Goal: Task Accomplishment & Management: Manage account settings

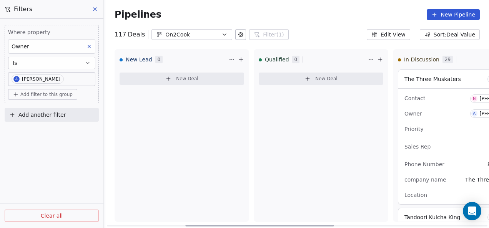
scroll to position [3154, 0]
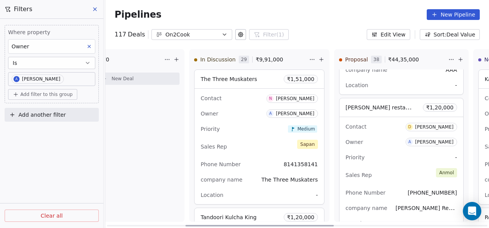
click at [386, 151] on div "Priority -" at bounding box center [401, 157] width 111 height 12
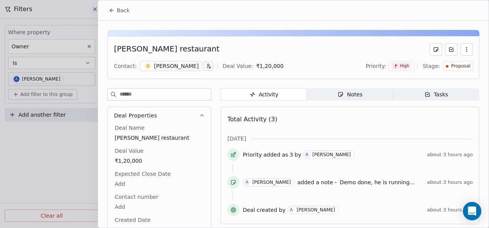
click at [355, 95] on div "Notes" at bounding box center [349, 95] width 25 height 8
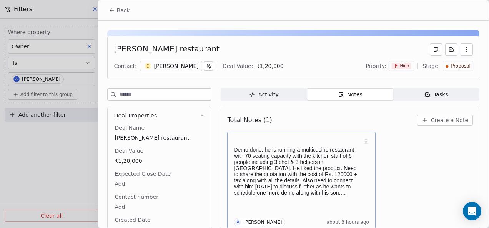
click at [291, 157] on p "Demo done, he is running a multicusine restaurant with 70 seating capacity with…" at bounding box center [298, 171] width 128 height 49
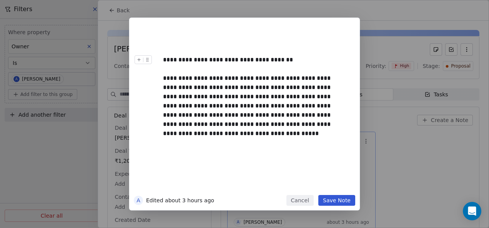
click at [328, 201] on button "Save Note" at bounding box center [336, 200] width 37 height 11
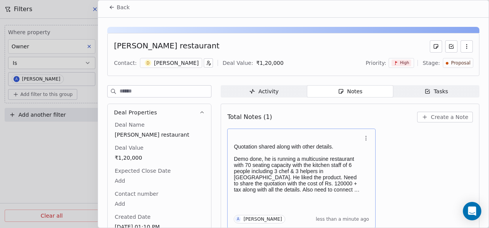
click at [106, 5] on button "Back" at bounding box center [119, 7] width 30 height 14
